Goal: Find specific page/section: Find specific page/section

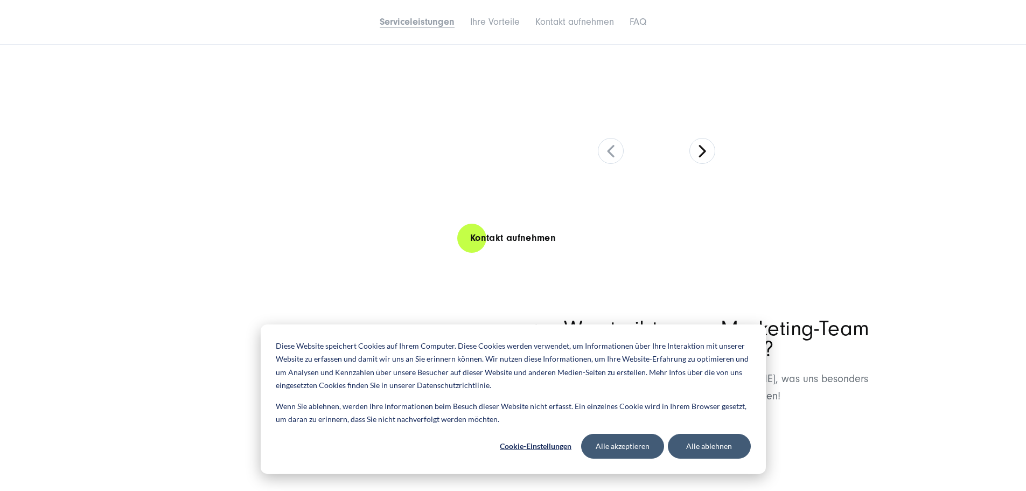
scroll to position [2208, 0]
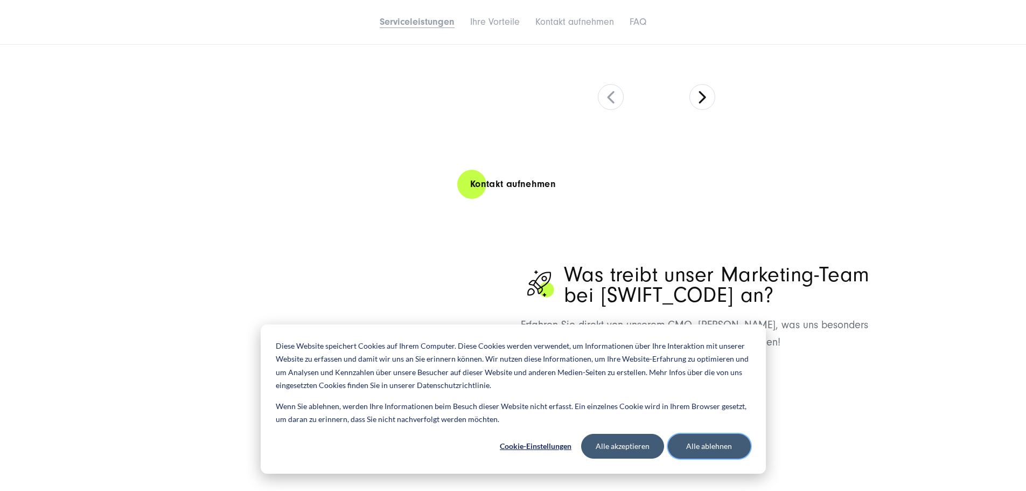
click at [730, 446] on button "Alle ablehnen" at bounding box center [709, 445] width 83 height 25
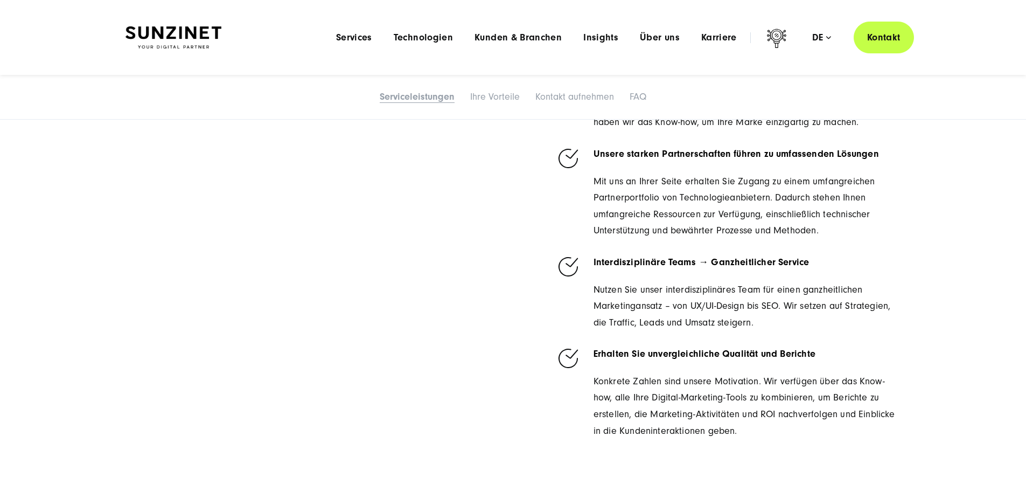
scroll to position [2692, 0]
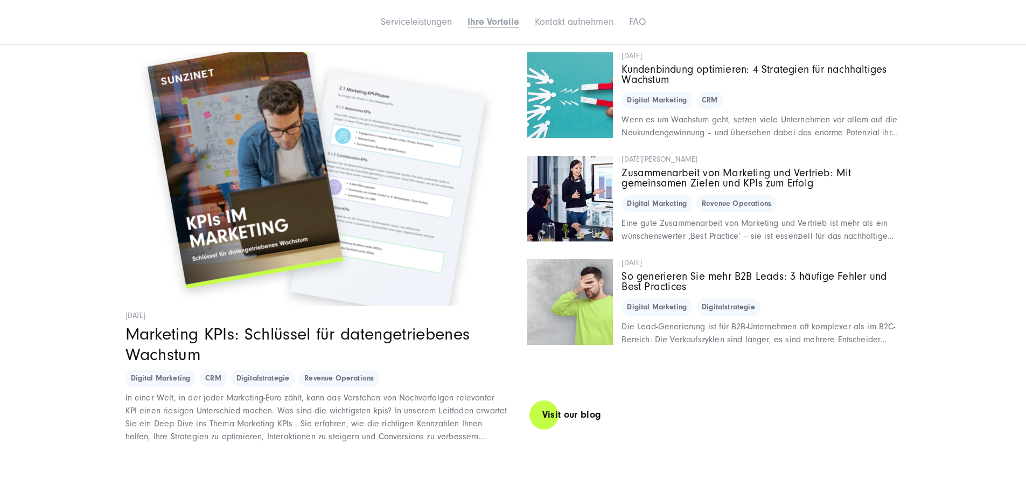
scroll to position [5061, 0]
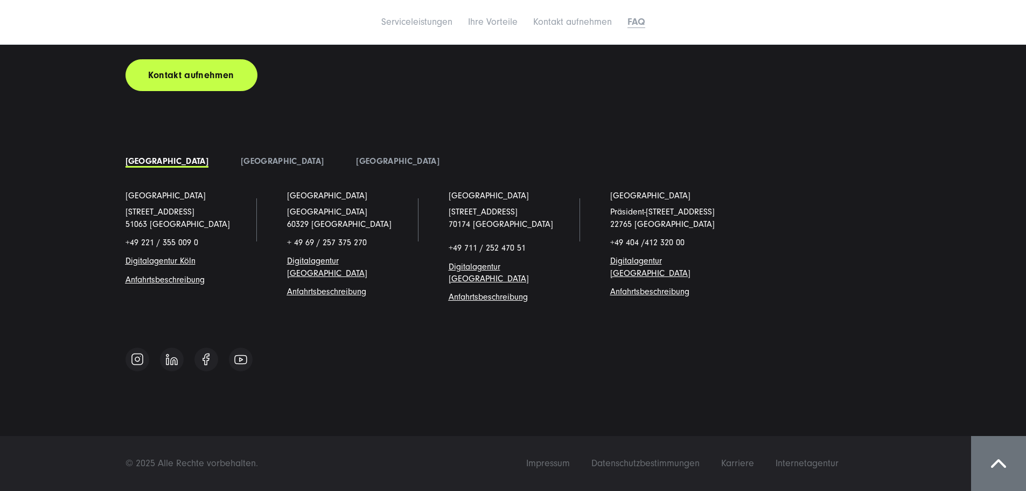
scroll to position [7484, 0]
click at [174, 265] on link "Digitalagentur Köl" at bounding box center [158, 261] width 66 height 10
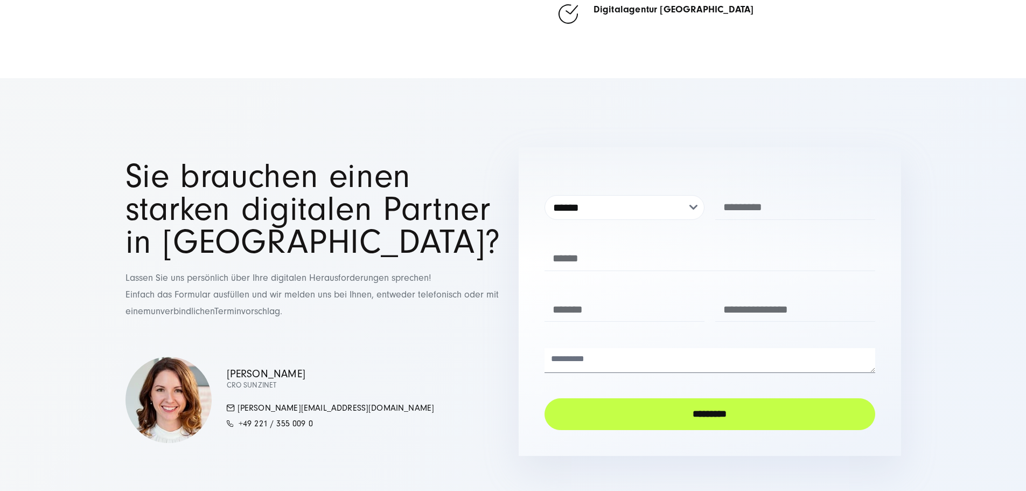
scroll to position [4738, 0]
